Goal: Task Accomplishment & Management: Manage account settings

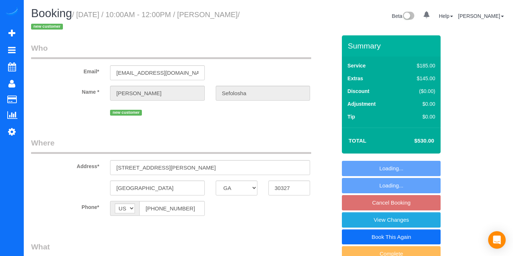
select select "GA"
select select "4"
select select "spot1"
select select "number:3"
select select "number:6"
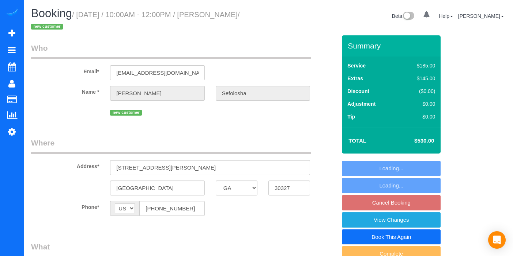
select select "object:777"
select select "4"
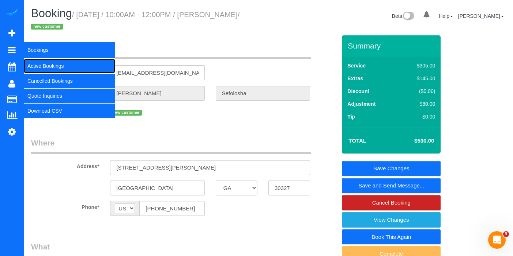
click at [44, 66] on link "Active Bookings" at bounding box center [69, 66] width 91 height 15
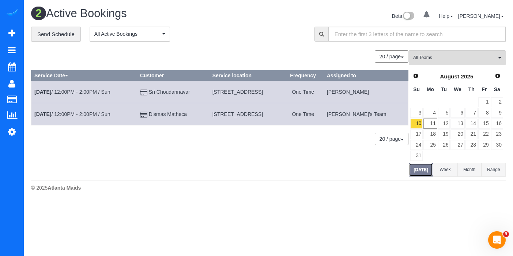
click at [418, 170] on button "[DATE]" at bounding box center [420, 170] width 24 height 14
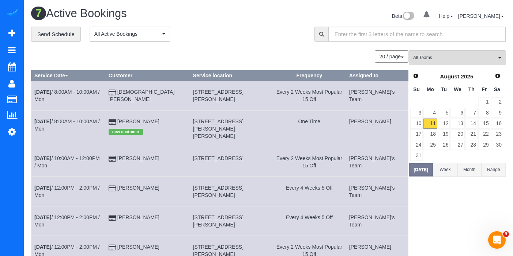
click at [206, 53] on div "20 / page 10 / page 20 / page 30 / page 40 / page 50 / page 100 / page" at bounding box center [219, 56] width 377 height 12
click at [426, 175] on button "[DATE]" at bounding box center [420, 170] width 24 height 14
